Goal: Task Accomplishment & Management: Complete application form

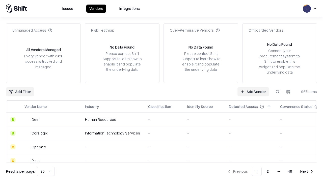
click at [253, 91] on link "Add Vendor" at bounding box center [254, 91] width 32 height 9
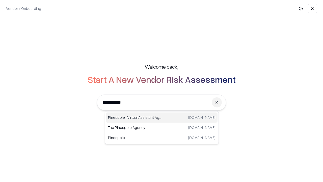
click at [162, 117] on div "Pineapple | Virtual Assistant Agency [DOMAIN_NAME]" at bounding box center [162, 117] width 112 height 10
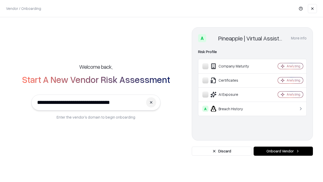
type input "**********"
click at [283, 151] on button "Onboard Vendor" at bounding box center [283, 150] width 59 height 9
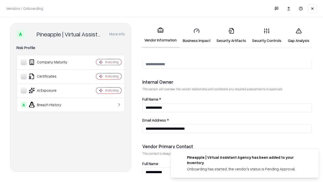
scroll to position [262, 0]
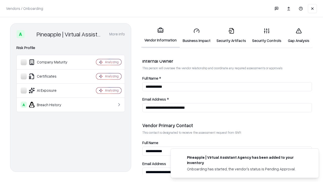
click at [197, 35] on link "Business Impact" at bounding box center [197, 35] width 34 height 23
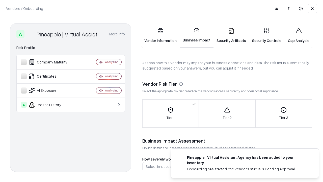
click at [231, 35] on link "Security Artifacts" at bounding box center [232, 35] width 36 height 23
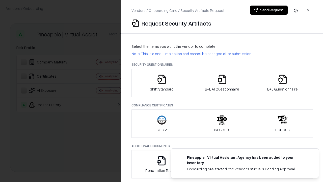
click at [162, 83] on icon "button" at bounding box center [162, 79] width 10 height 10
click at [269, 10] on button "Send Request" at bounding box center [269, 10] width 38 height 9
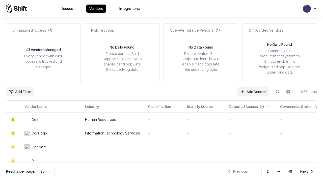
click at [278, 91] on button at bounding box center [277, 91] width 9 height 9
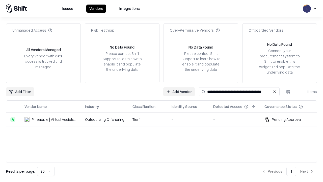
type input "**********"
click at [165, 119] on td "Tier 1" at bounding box center [147, 120] width 39 height 14
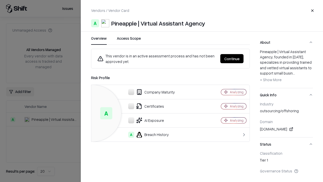
click at [232, 59] on button "Continue" at bounding box center [231, 58] width 23 height 9
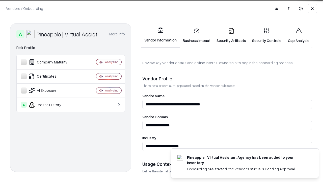
click at [231, 35] on link "Security Artifacts" at bounding box center [232, 35] width 36 height 23
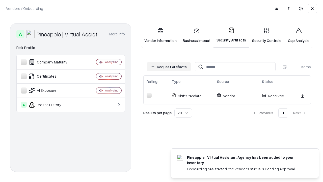
click at [299, 35] on link "Gap Analysis" at bounding box center [299, 35] width 29 height 23
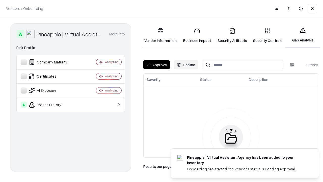
click at [157, 65] on button "Approve" at bounding box center [156, 64] width 27 height 9
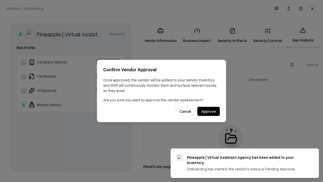
click at [209, 111] on button "Approve" at bounding box center [208, 111] width 22 height 9
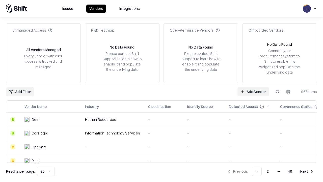
type input "**********"
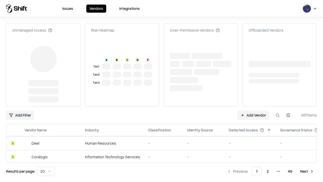
click at [253, 111] on link "Add Vendor" at bounding box center [254, 115] width 32 height 9
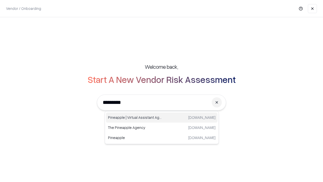
click at [162, 117] on div "Pineapple | Virtual Assistant Agency [DOMAIN_NAME]" at bounding box center [162, 117] width 112 height 10
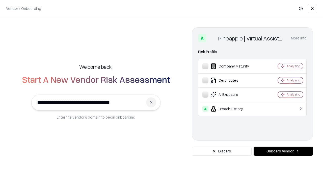
type input "**********"
click at [283, 151] on button "Onboard Vendor" at bounding box center [283, 150] width 59 height 9
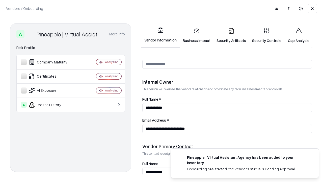
scroll to position [262, 0]
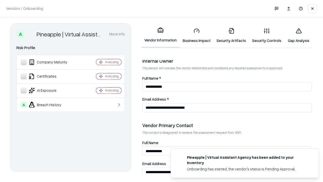
click at [299, 35] on link "Gap Analysis" at bounding box center [299, 35] width 29 height 23
